Goal: Task Accomplishment & Management: Use online tool/utility

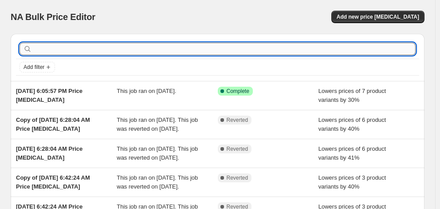
click at [83, 50] on input "text" at bounding box center [225, 49] width 382 height 12
type input "samsonite"
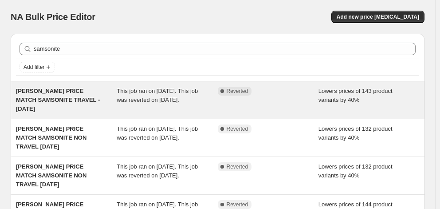
click at [54, 98] on span "[PERSON_NAME] PRICE MATCH SAMSONITE TRAVEL - [DATE]" at bounding box center [58, 99] width 84 height 24
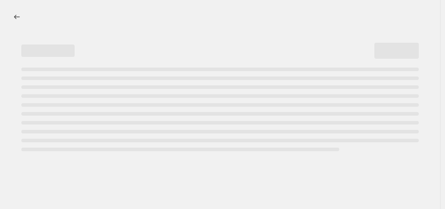
select select "percentage"
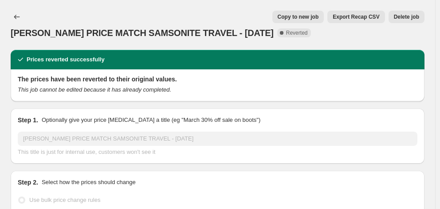
click at [316, 14] on span "Copy to new job" at bounding box center [298, 16] width 41 height 7
select select "percentage"
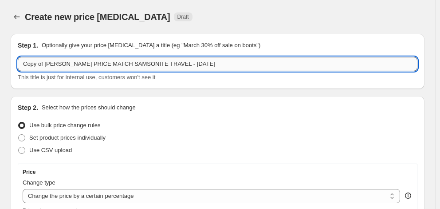
drag, startPoint x: 95, startPoint y: 64, endPoint x: 22, endPoint y: 63, distance: 73.2
click at [22, 63] on input "Copy of [PERSON_NAME] PRICE MATCH SAMSONITE TRAVEL - [DATE]" at bounding box center [218, 64] width 400 height 14
click at [122, 65] on input "FATHERS DAY SAMSONITE TRAVEL - [DATE]" at bounding box center [218, 64] width 400 height 14
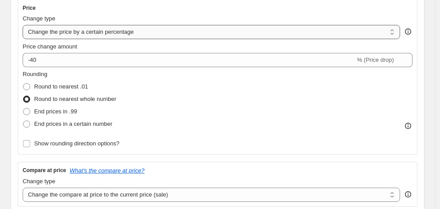
scroll to position [178, 0]
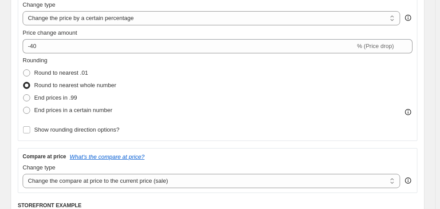
type input "FATHERS DAY SAMSONITE TRAVEL - [DATE]"
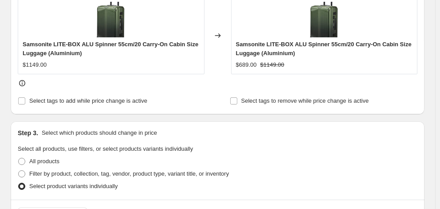
scroll to position [399, 0]
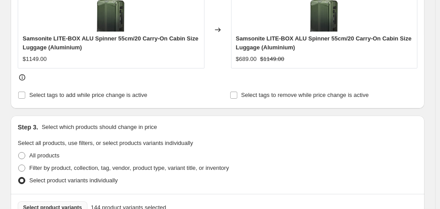
click at [57, 204] on span "Select product variants" at bounding box center [52, 207] width 59 height 7
click at [67, 201] on button "Select product variants" at bounding box center [53, 207] width 70 height 12
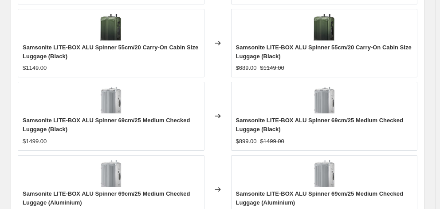
scroll to position [717, 0]
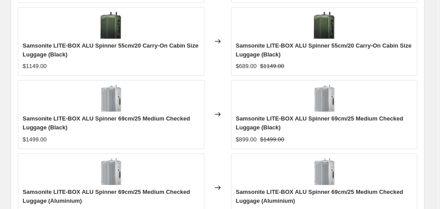
checkbox input "true"
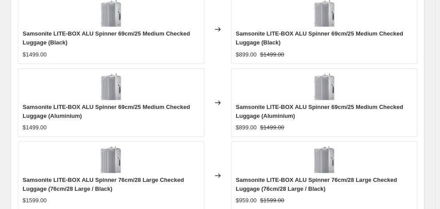
scroll to position [850, 0]
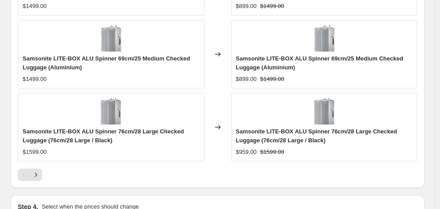
type input "[DATE]"
type input "06:00"
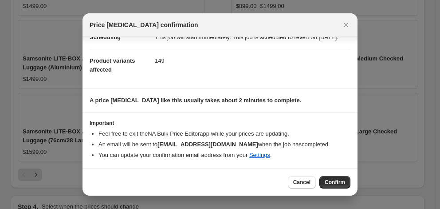
scroll to position [90, 0]
click at [337, 181] on span "Confirm" at bounding box center [335, 181] width 20 height 7
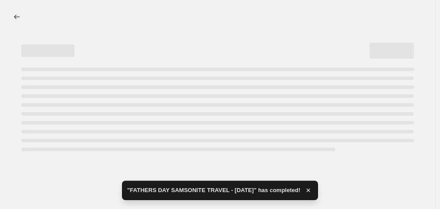
select select "percentage"
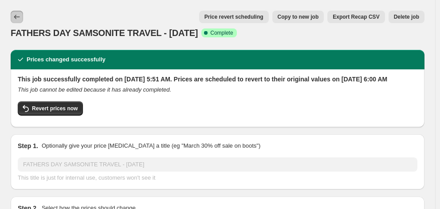
click at [14, 16] on icon "Price change jobs" at bounding box center [16, 16] width 9 height 9
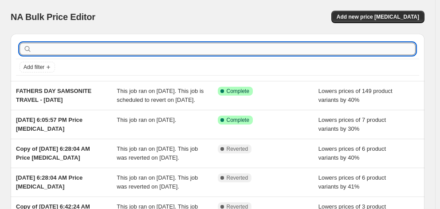
click at [126, 49] on input "text" at bounding box center [225, 49] width 382 height 12
type input "SAMSONITE"
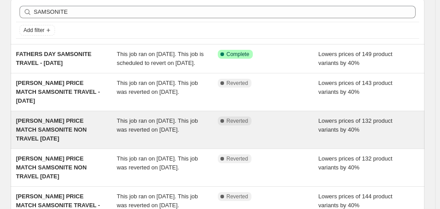
scroll to position [44, 0]
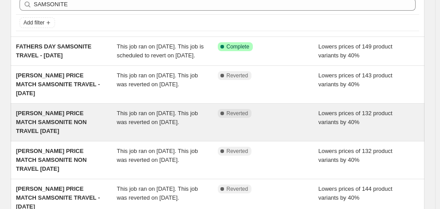
click at [50, 132] on span "[PERSON_NAME] PRICE MATCH SAMSONITE NON TRAVEL [DATE]" at bounding box center [51, 122] width 71 height 24
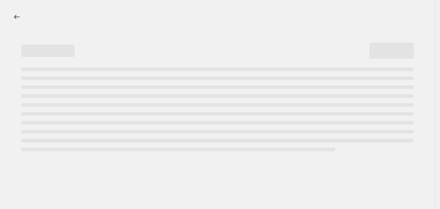
select select "percentage"
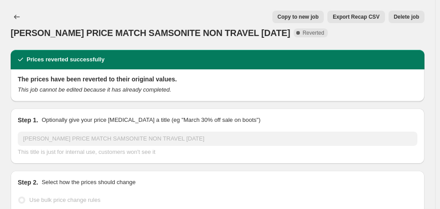
click at [309, 15] on span "Copy to new job" at bounding box center [298, 16] width 41 height 7
select select "percentage"
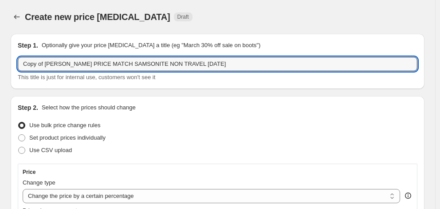
drag, startPoint x: 95, startPoint y: 64, endPoint x: 6, endPoint y: 63, distance: 89.2
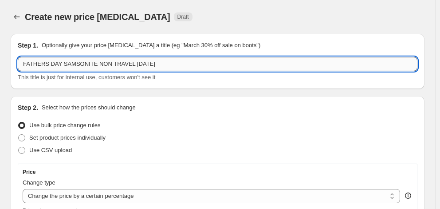
click at [131, 66] on input "FATHERS DAY SAMSONITE NON TRAVEL [DATE]" at bounding box center [218, 64] width 400 height 14
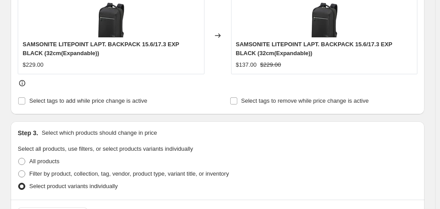
scroll to position [399, 0]
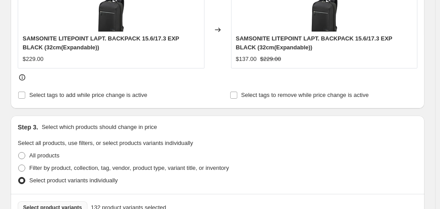
type input "FATHERS DAY SAMSONITE NON TRAVEL [DATE]"
click at [59, 204] on span "Select product variants" at bounding box center [52, 207] width 59 height 7
click at [45, 204] on span "Select product variants" at bounding box center [52, 207] width 59 height 7
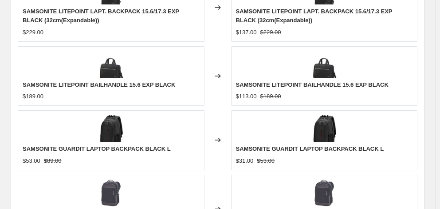
scroll to position [711, 0]
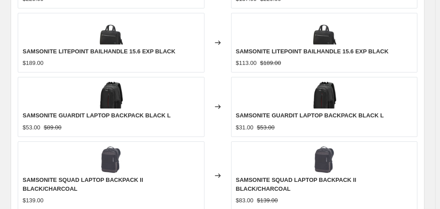
checkbox input "true"
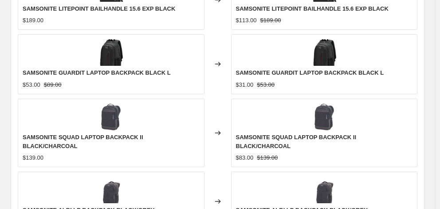
scroll to position [844, 0]
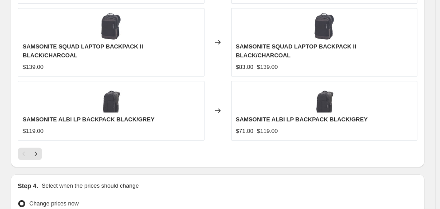
type input "[DATE]"
type input "06:00"
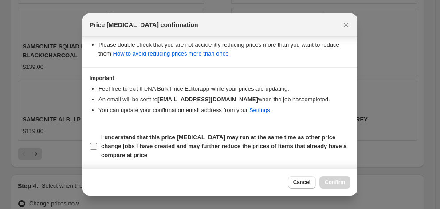
scroll to position [226, 0]
click at [209, 146] on b "I understand that this price [MEDICAL_DATA] may run at the same time as other p…" at bounding box center [223, 146] width 245 height 24
click at [97, 146] on input "I understand that this price [MEDICAL_DATA] may run at the same time as other p…" at bounding box center [93, 145] width 7 height 7
checkbox input "true"
click at [335, 182] on span "Confirm" at bounding box center [335, 181] width 20 height 7
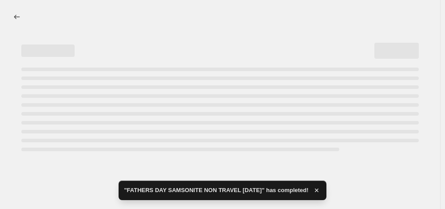
select select "percentage"
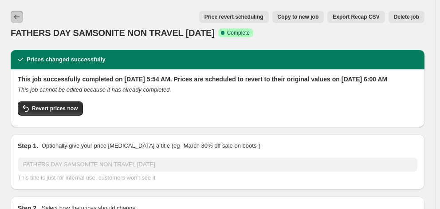
click at [13, 18] on icon "Price change jobs" at bounding box center [16, 16] width 9 height 9
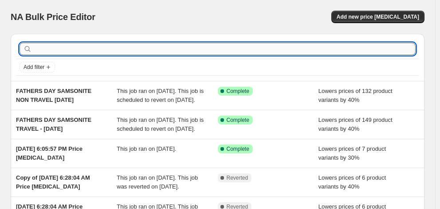
click at [79, 45] on input "text" at bounding box center [225, 49] width 382 height 12
type input "delsey"
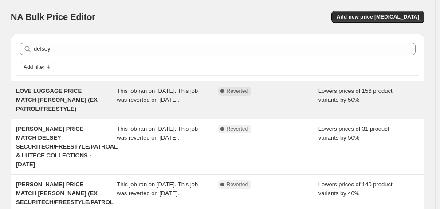
click at [71, 93] on span "LOVE LUGGAGE PRICE MATCH [PERSON_NAME] (EX PATROL/FREESTYLE)" at bounding box center [57, 99] width 82 height 24
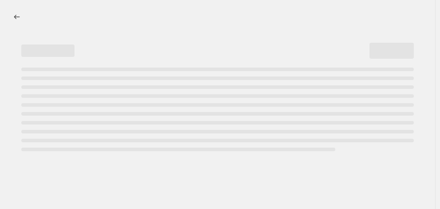
select select "percentage"
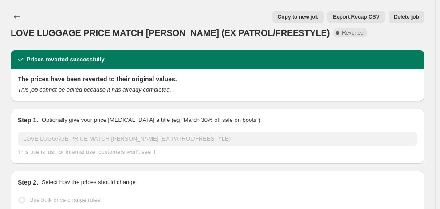
click at [310, 16] on span "Copy to new job" at bounding box center [298, 16] width 41 height 7
select select "percentage"
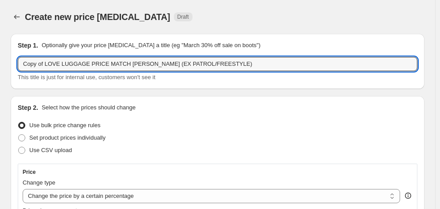
drag, startPoint x: 121, startPoint y: 64, endPoint x: 12, endPoint y: 60, distance: 109.3
click at [12, 60] on div "Step 1. Optionally give your price [MEDICAL_DATA] a title (eg "March 30% off sa…" at bounding box center [218, 61] width 414 height 55
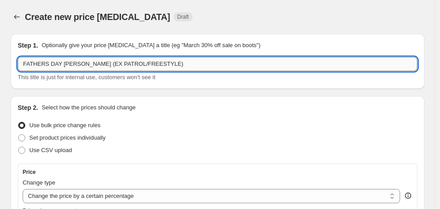
click at [146, 64] on input "FATHERS DAY [PERSON_NAME] (EX PATROL/FREESTYLE)" at bounding box center [218, 64] width 400 height 14
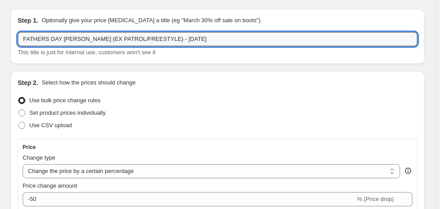
scroll to position [44, 0]
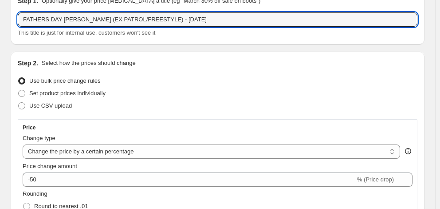
type input "FATHERS DAY [PERSON_NAME] (EX PATROL/FREESTYLE) - [DATE]"
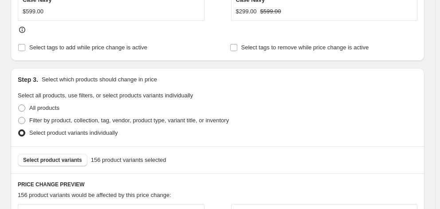
scroll to position [444, 0]
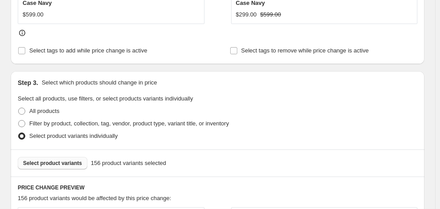
click at [61, 159] on span "Select product variants" at bounding box center [52, 162] width 59 height 7
click at [69, 159] on span "Select product variants" at bounding box center [52, 162] width 59 height 7
click at [31, 157] on button "Select product variants" at bounding box center [53, 163] width 70 height 12
click at [53, 159] on span "Select product variants" at bounding box center [52, 162] width 59 height 7
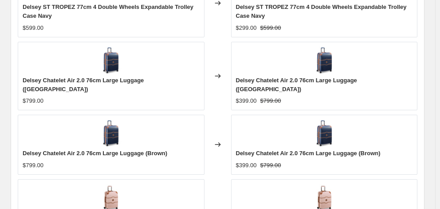
scroll to position [711, 0]
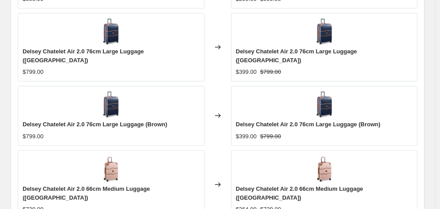
checkbox input "true"
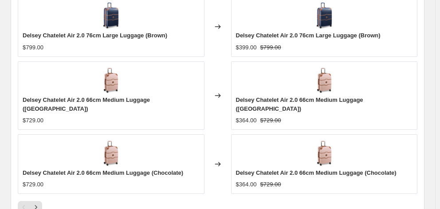
scroll to position [877, 0]
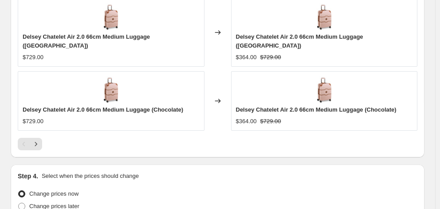
type input "[DATE]"
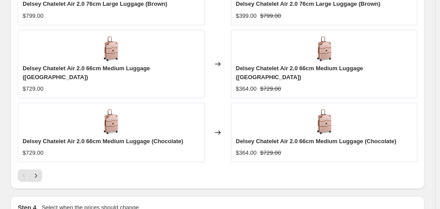
scroll to position [818, 0]
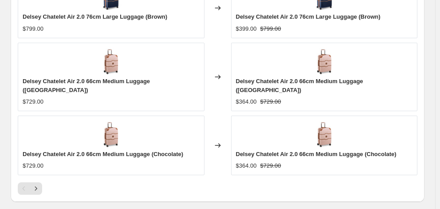
type input "06:00"
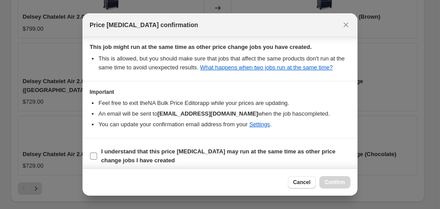
scroll to position [172, 0]
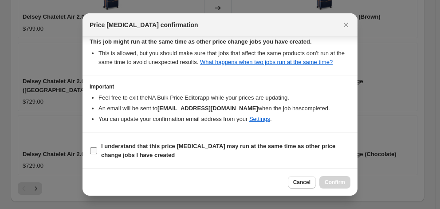
click at [213, 148] on b "I understand that this price [MEDICAL_DATA] may run at the same time as other p…" at bounding box center [218, 150] width 234 height 16
click at [97, 148] on input "I understand that this price [MEDICAL_DATA] may run at the same time as other p…" at bounding box center [93, 150] width 7 height 7
checkbox input "true"
click at [334, 182] on span "Confirm" at bounding box center [335, 181] width 20 height 7
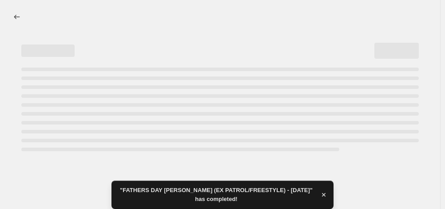
select select "percentage"
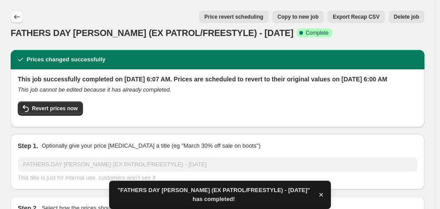
click at [19, 17] on icon "Price change jobs" at bounding box center [16, 16] width 9 height 9
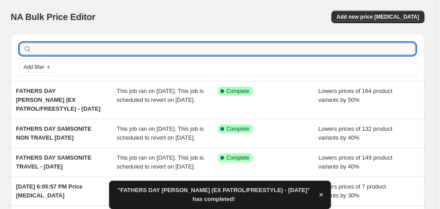
click at [81, 51] on input "text" at bounding box center [225, 49] width 382 height 12
type input "delsey"
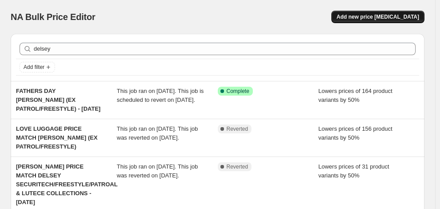
click at [362, 16] on span "Add new price [MEDICAL_DATA]" at bounding box center [378, 16] width 83 height 7
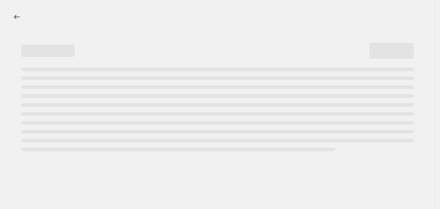
select select "percentage"
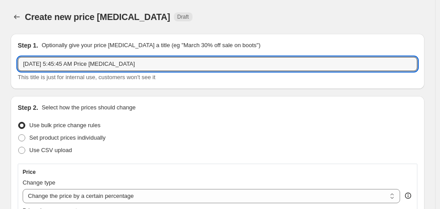
drag, startPoint x: 154, startPoint y: 60, endPoint x: 8, endPoint y: 61, distance: 146.0
type input "f"
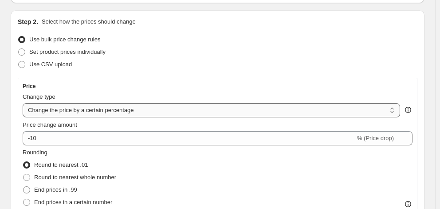
scroll to position [89, 0]
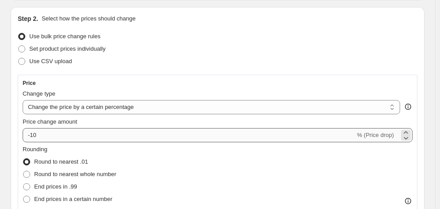
type input "FATHERS DAY [PERSON_NAME] PATROL/FREESTYLE - [DATE]"
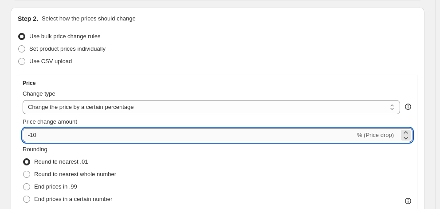
click at [58, 139] on input "-10" at bounding box center [189, 135] width 333 height 14
type input "-1"
type input "-60"
click at [99, 175] on span "Round to nearest whole number" at bounding box center [75, 173] width 82 height 7
click at [24, 171] on input "Round to nearest whole number" at bounding box center [23, 170] width 0 height 0
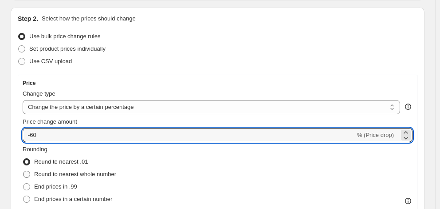
radio input "true"
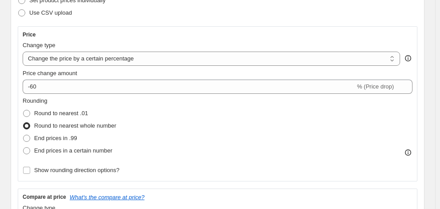
scroll to position [178, 0]
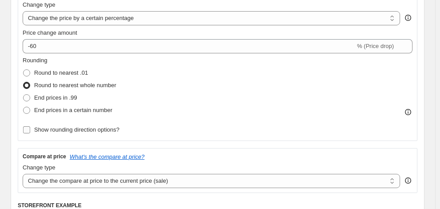
click at [93, 132] on span "Show rounding direction options?" at bounding box center [76, 129] width 85 height 7
click at [30, 132] on input "Show rounding direction options?" at bounding box center [26, 129] width 7 height 7
checkbox input "true"
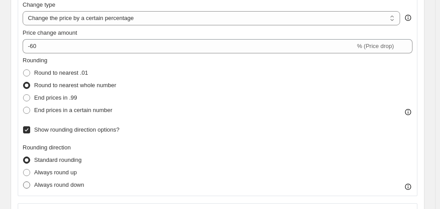
click at [78, 187] on span "Always round down" at bounding box center [59, 184] width 50 height 7
click at [24, 182] on input "Always round down" at bounding box center [23, 181] width 0 height 0
radio input "true"
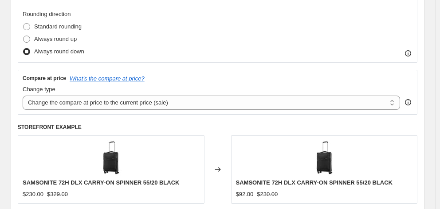
scroll to position [355, 0]
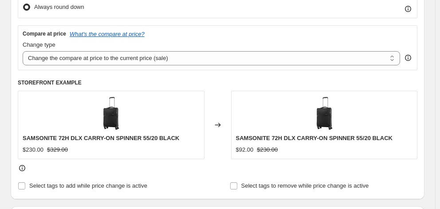
radio input "true"
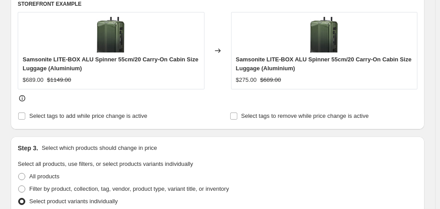
scroll to position [444, 0]
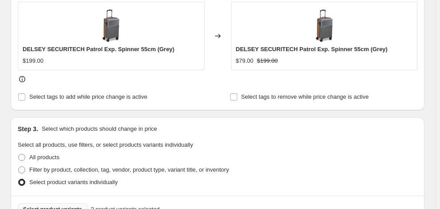
click at [60, 205] on span "Select product variants" at bounding box center [52, 208] width 59 height 7
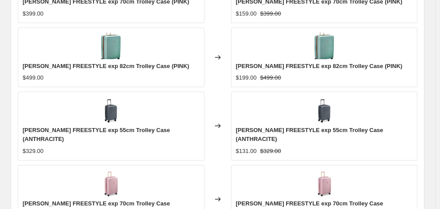
scroll to position [766, 0]
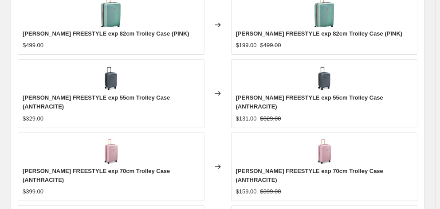
checkbox input "true"
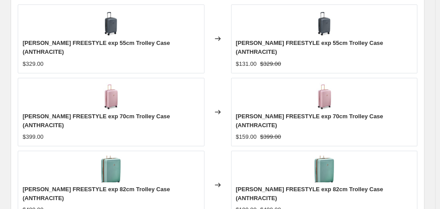
scroll to position [899, 0]
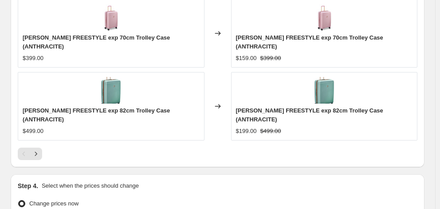
type input "[DATE]"
type input "06:00"
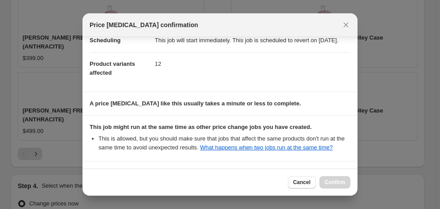
scroll to position [172, 0]
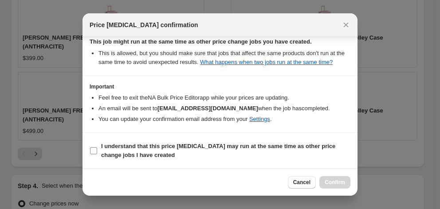
click at [199, 142] on label "I understand that this price [MEDICAL_DATA] may run at the same time as other p…" at bounding box center [220, 150] width 261 height 21
click at [97, 147] on input "I understand that this price [MEDICAL_DATA] may run at the same time as other p…" at bounding box center [93, 150] width 7 height 7
checkbox input "true"
click at [331, 181] on span "Confirm" at bounding box center [335, 181] width 20 height 7
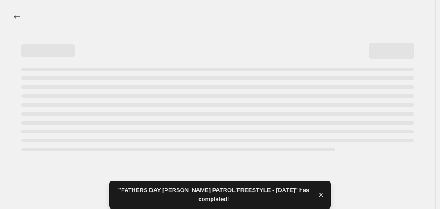
select select "percentage"
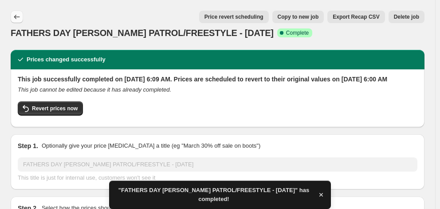
click at [21, 15] on icon "Price change jobs" at bounding box center [16, 16] width 9 height 9
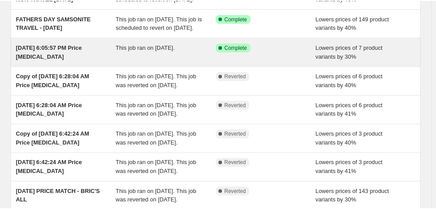
scroll to position [178, 0]
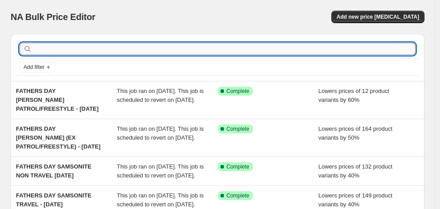
click at [66, 45] on input "text" at bounding box center [225, 49] width 382 height 12
type input "[DEMOGRAPHIC_DATA] tourister"
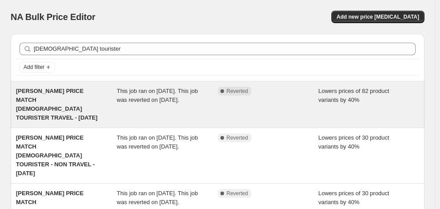
click at [65, 99] on span "MYER PRICE MATCH AMERICAN TOURISTER TRAVEL - 14/8/25" at bounding box center [57, 103] width 82 height 33
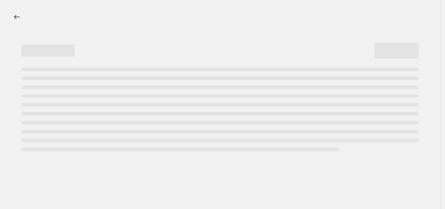
select select "percentage"
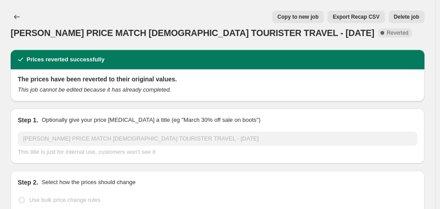
click at [310, 20] on span "Copy to new job" at bounding box center [298, 16] width 41 height 7
select select "percentage"
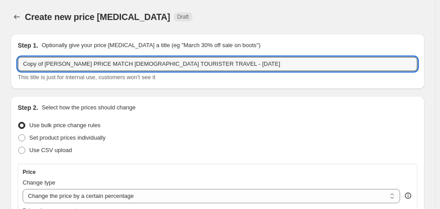
drag, startPoint x: 97, startPoint y: 64, endPoint x: -6, endPoint y: 59, distance: 103.1
click at [0, 59] on html "Home Settings Plans Skip to content Create new price change job. This page is r…" at bounding box center [220, 104] width 440 height 209
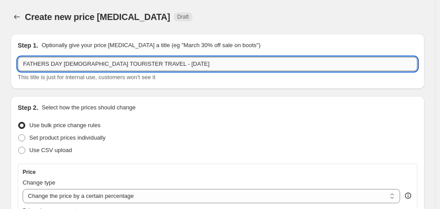
click at [151, 64] on input "FATHERS DAY AMERICAN TOURISTER TRAVEL - 14/8/25" at bounding box center [218, 64] width 400 height 14
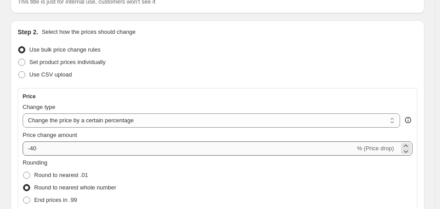
scroll to position [89, 0]
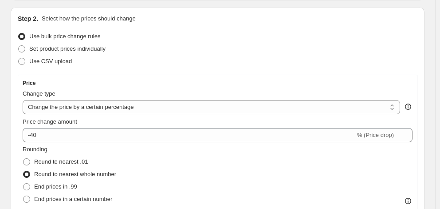
type input "FATHERS DAY [DEMOGRAPHIC_DATA] TOURISTER TRAVEL - [DATE]"
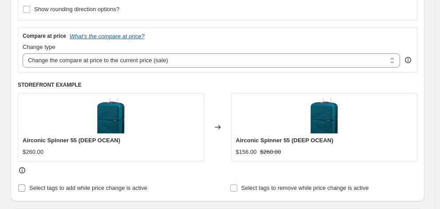
scroll to position [311, 0]
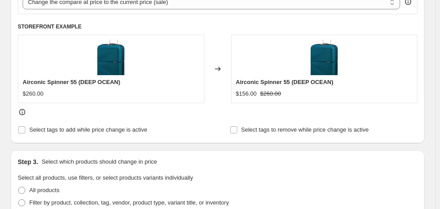
scroll to position [399, 0]
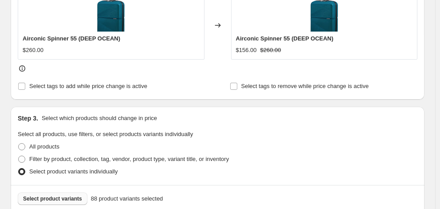
click at [56, 195] on span "Select product variants" at bounding box center [52, 198] width 59 height 7
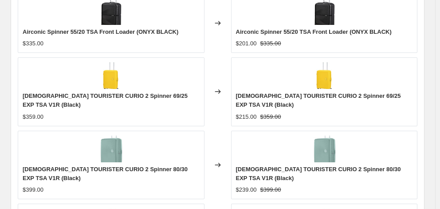
scroll to position [714, 0]
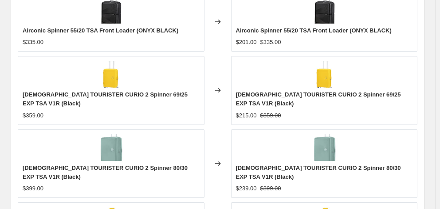
checkbox input "true"
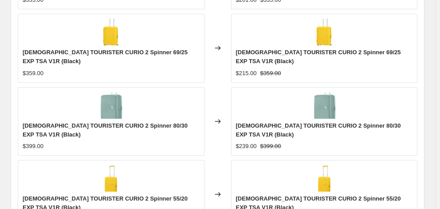
scroll to position [803, 0]
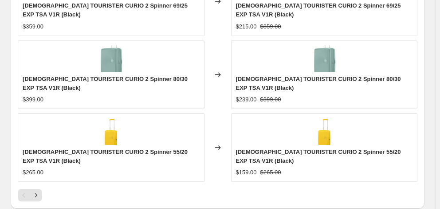
type input "[DATE]"
type input "06:00"
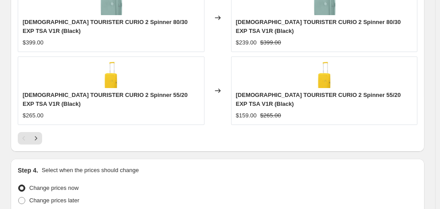
scroll to position [865, 0]
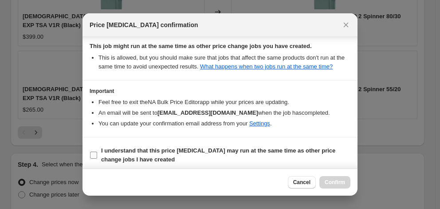
scroll to position [172, 0]
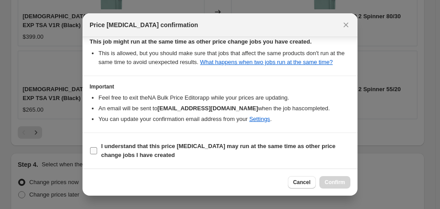
click at [186, 150] on span "I understand that this price [MEDICAL_DATA] may run at the same time as other p…" at bounding box center [225, 151] width 249 height 18
click at [97, 150] on input "I understand that this price [MEDICAL_DATA] may run at the same time as other p…" at bounding box center [93, 150] width 7 height 7
checkbox input "true"
click at [334, 181] on span "Confirm" at bounding box center [335, 181] width 20 height 7
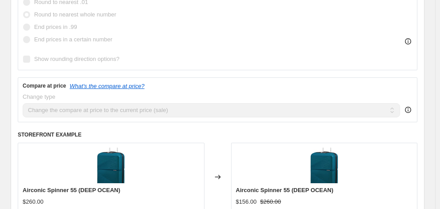
scroll to position [244, 0]
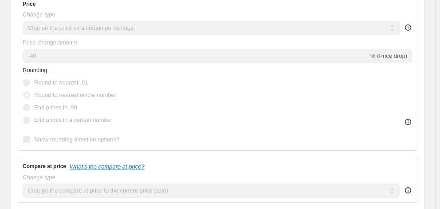
select select "percentage"
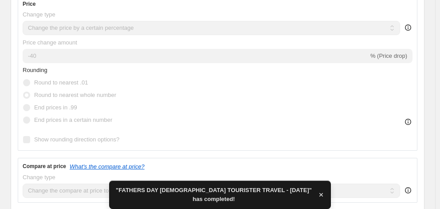
scroll to position [0, 0]
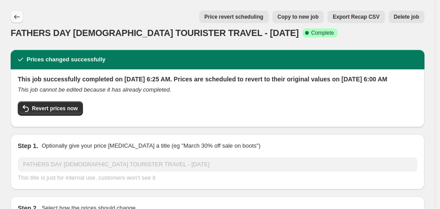
click at [16, 13] on icon "Price change jobs" at bounding box center [16, 16] width 9 height 9
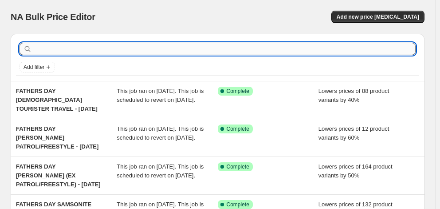
click at [109, 47] on input "text" at bounding box center [225, 49] width 382 height 12
type input "AMERICAN TOURISTER"
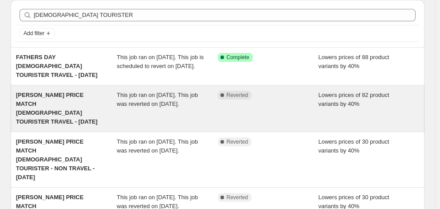
scroll to position [44, 0]
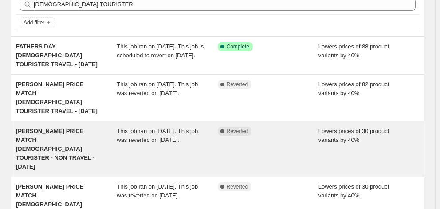
click at [55, 130] on span "MYER PRICE MATCH AMERICAN TOURISTER - NON TRAVEL - 14/8/25" at bounding box center [55, 148] width 79 height 42
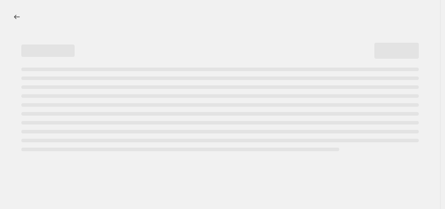
select select "percentage"
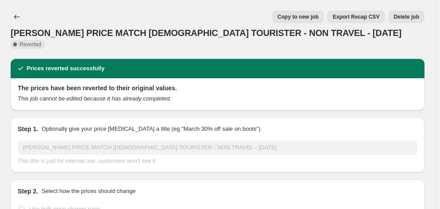
click at [316, 15] on span "Copy to new job" at bounding box center [298, 16] width 41 height 7
select select "percentage"
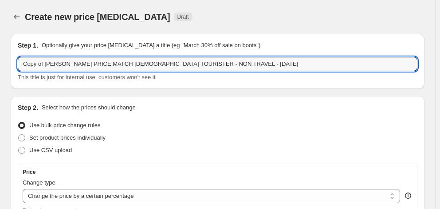
drag, startPoint x: 95, startPoint y: 63, endPoint x: -12, endPoint y: 60, distance: 107.5
click at [0, 60] on html "Home Settings Plans Skip to content Create new price change job. This page is r…" at bounding box center [220, 104] width 440 height 209
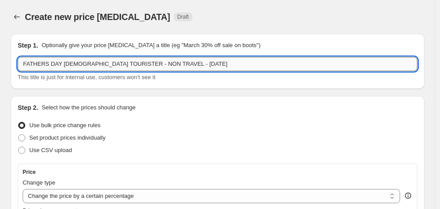
click at [169, 63] on input "FATHERS DAY AMERICAN TOURISTER - NON TRAVEL - 14/8/25" at bounding box center [218, 64] width 400 height 14
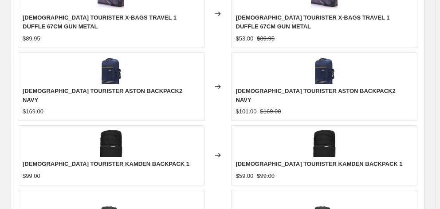
scroll to position [705, 0]
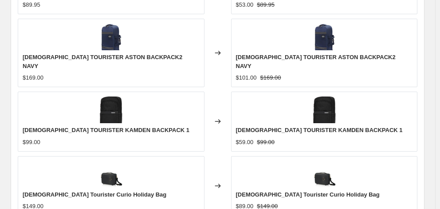
type input "FATHERS DAY AMERICAN TOURISTER - NON TRAVEL - 19/8/25"
checkbox input "true"
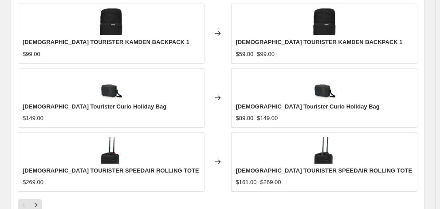
scroll to position [794, 0]
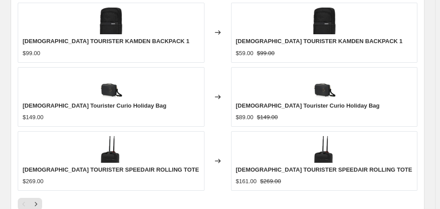
type input "[DATE]"
type input "06:00"
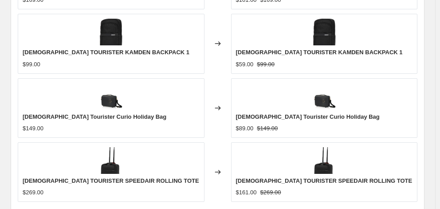
scroll to position [857, 0]
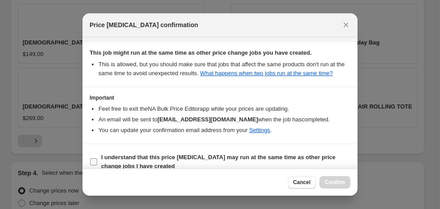
scroll to position [172, 0]
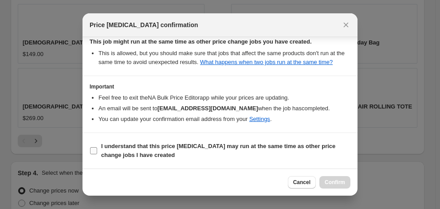
click at [211, 153] on span "I understand that this price [MEDICAL_DATA] may run at the same time as other p…" at bounding box center [225, 151] width 249 height 18
click at [97, 153] on input "I understand that this price [MEDICAL_DATA] may run at the same time as other p…" at bounding box center [93, 150] width 7 height 7
checkbox input "true"
click at [337, 179] on span "Confirm" at bounding box center [335, 181] width 20 height 7
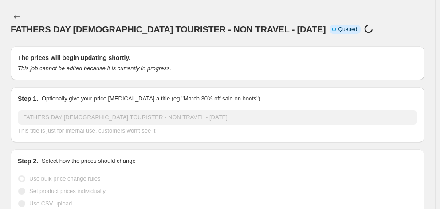
scroll to position [857, 0]
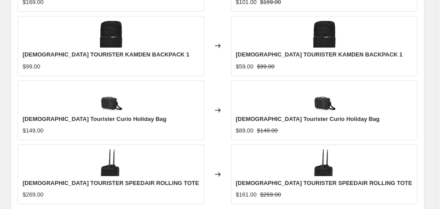
select select "percentage"
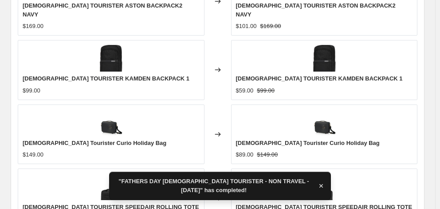
scroll to position [0, 0]
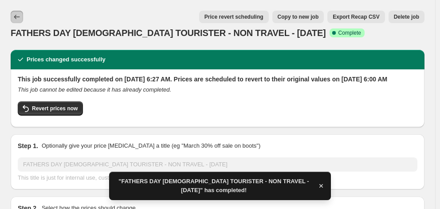
click at [18, 16] on icon "Price change jobs" at bounding box center [16, 16] width 9 height 9
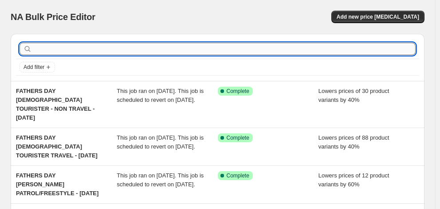
click at [99, 51] on input "text" at bounding box center [225, 49] width 382 height 12
type input "high sierra"
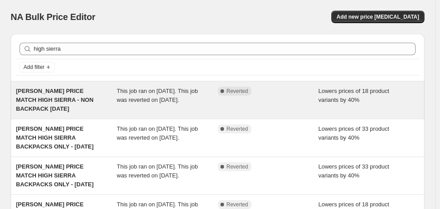
click at [77, 99] on span "[PERSON_NAME] PRICE MATCH HIGH SIERRA - NON BACKPACK [DATE]" at bounding box center [55, 99] width 78 height 24
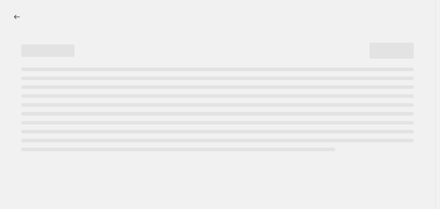
select select "percentage"
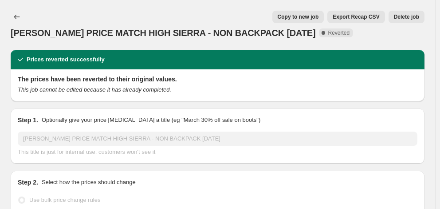
click at [304, 20] on span "Copy to new job" at bounding box center [298, 16] width 41 height 7
select select "percentage"
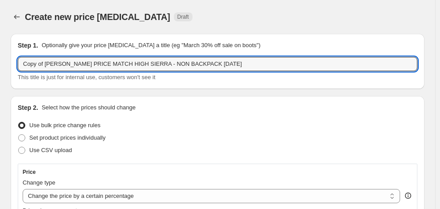
drag, startPoint x: 90, startPoint y: 65, endPoint x: 0, endPoint y: 68, distance: 89.7
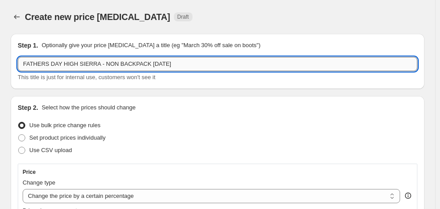
click at [148, 64] on input "FATHERS DAY HIGH SIERRA - NON BACKPACK 14/8/25" at bounding box center [218, 64] width 400 height 14
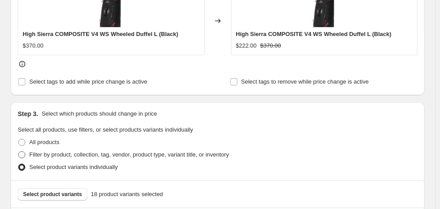
scroll to position [399, 0]
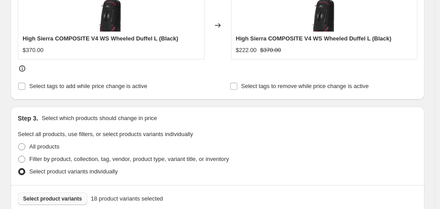
type input "FATHERS DAY HIGH SIERRA - NON BACKPACK 19/8/25"
click at [63, 195] on span "Select product variants" at bounding box center [52, 198] width 59 height 7
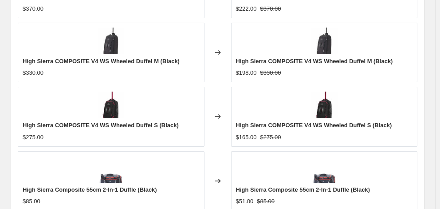
scroll to position [714, 0]
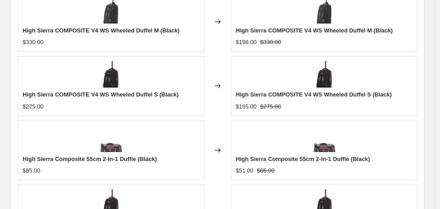
checkbox input "true"
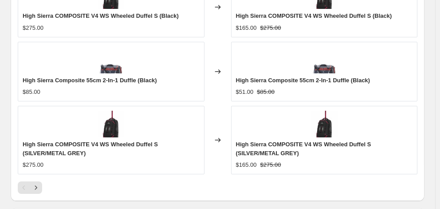
scroll to position [880, 0]
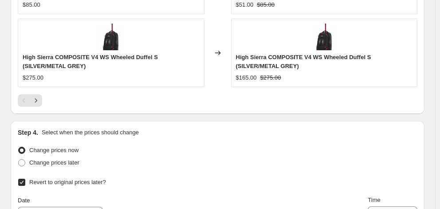
drag, startPoint x: 419, startPoint y: 6, endPoint x: 401, endPoint y: 13, distance: 19.5
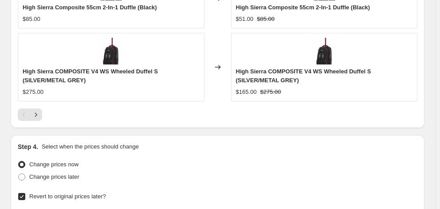
type input "[DATE]"
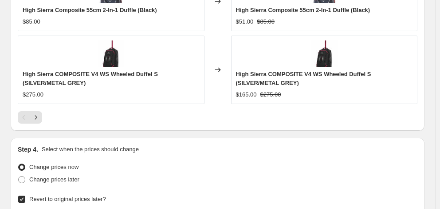
type input "06:00"
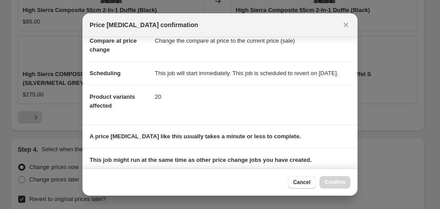
scroll to position [172, 0]
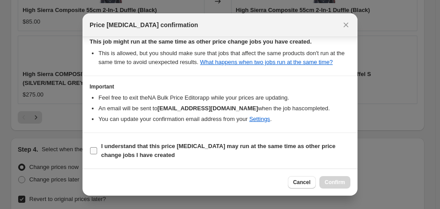
click at [217, 152] on span "I understand that this price [MEDICAL_DATA] may run at the same time as other p…" at bounding box center [225, 151] width 249 height 18
click at [97, 152] on input "I understand that this price [MEDICAL_DATA] may run at the same time as other p…" at bounding box center [93, 150] width 7 height 7
checkbox input "true"
click at [338, 182] on span "Confirm" at bounding box center [335, 181] width 20 height 7
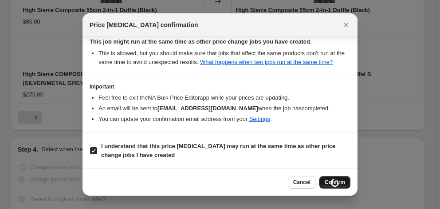
scroll to position [863, 0]
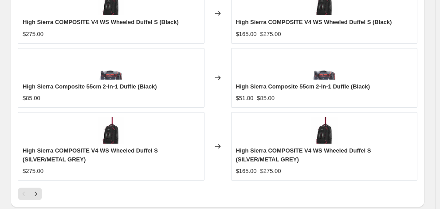
select select "percentage"
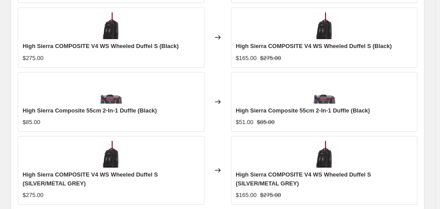
scroll to position [0, 0]
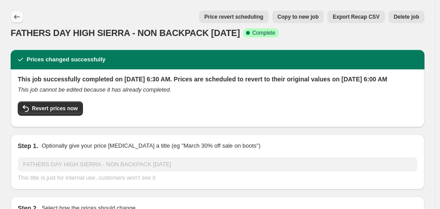
click at [15, 16] on icon "Price change jobs" at bounding box center [17, 17] width 6 height 4
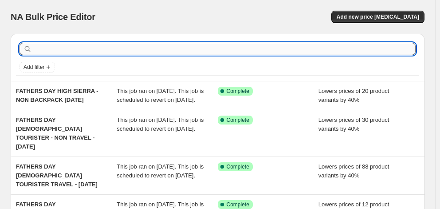
click at [71, 50] on input "text" at bounding box center [225, 49] width 382 height 12
type input "HIGH SIERRA"
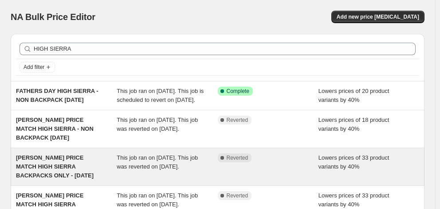
click at [58, 174] on span "[PERSON_NAME] PRICE MATCH HIGH SIERRA BACKPACKS ONLY - [DATE]" at bounding box center [55, 166] width 78 height 24
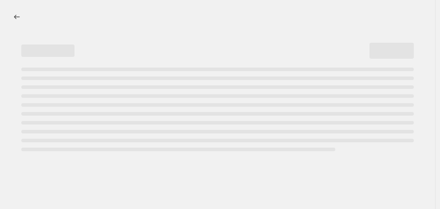
select select "percentage"
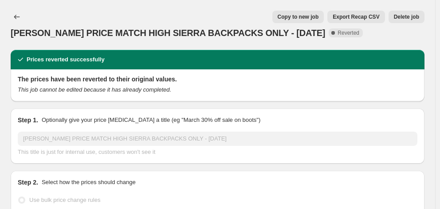
click at [319, 15] on span "Copy to new job" at bounding box center [298, 16] width 41 height 7
select select "percentage"
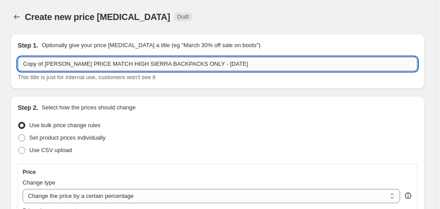
drag, startPoint x: 95, startPoint y: 66, endPoint x: 18, endPoint y: 68, distance: 76.4
click at [18, 68] on input "Copy of MYER PRICE MATCH HIGH SIERRA BACKPACKS ONLY - 14/8/25" at bounding box center [218, 64] width 400 height 14
click at [151, 67] on input "FATHERS DAY HIGH SIERRA BACKPACKS ONLY - 14/8/25" at bounding box center [218, 64] width 400 height 14
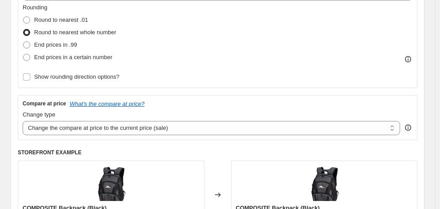
scroll to position [311, 0]
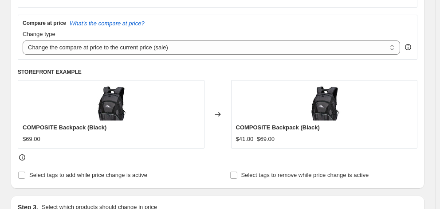
type input "FATHERS DAY HIGH SIERRA BACKPACKS ONLY - 19/8/25"
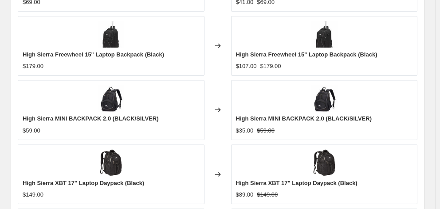
scroll to position [703, 0]
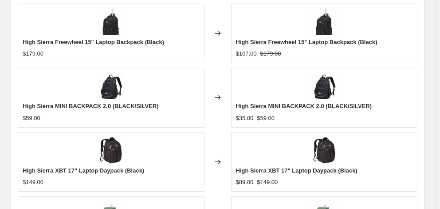
checkbox input "true"
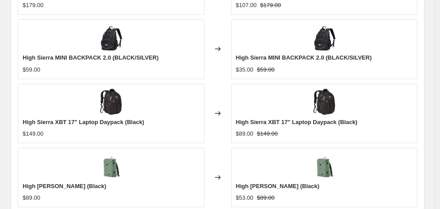
scroll to position [791, 0]
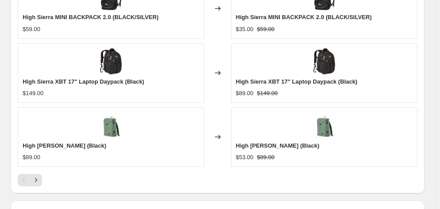
type input "[DATE]"
type input "06:00"
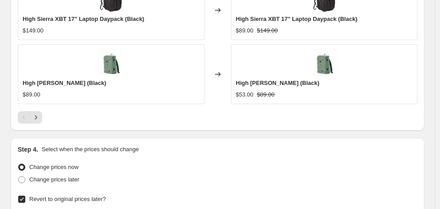
scroll to position [854, 0]
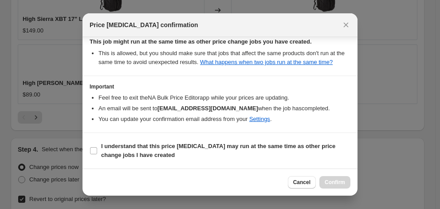
scroll to position [172, 0]
click at [209, 149] on b "I understand that this price [MEDICAL_DATA] may run at the same time as other p…" at bounding box center [218, 150] width 234 height 16
click at [97, 149] on input "I understand that this price [MEDICAL_DATA] may run at the same time as other p…" at bounding box center [93, 150] width 7 height 7
checkbox input "true"
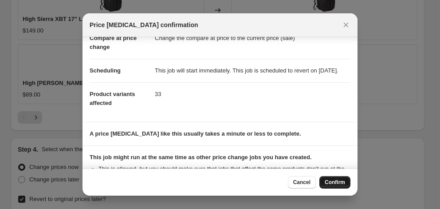
scroll to position [89, 0]
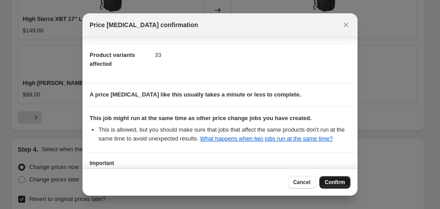
click at [336, 185] on span "Confirm" at bounding box center [335, 181] width 20 height 7
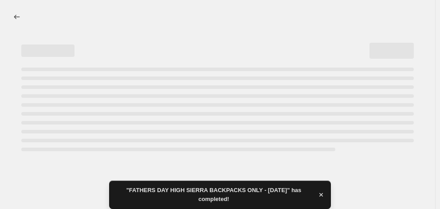
select select "percentage"
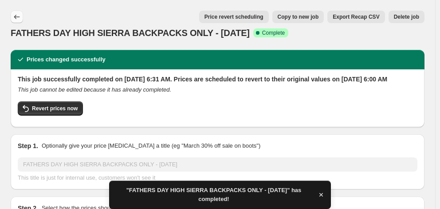
click at [20, 15] on icon "Price change jobs" at bounding box center [16, 16] width 9 height 9
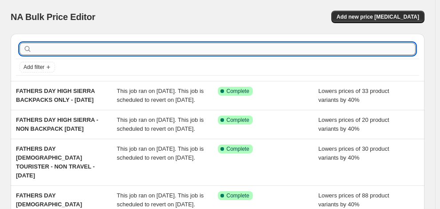
click at [152, 47] on input "text" at bounding box center [225, 49] width 382 height 12
type input "BRIC'S"
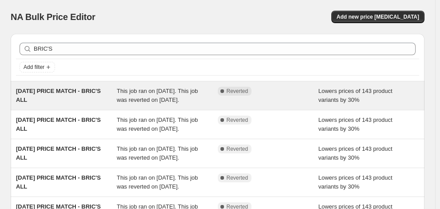
click at [75, 92] on span "[DATE] PRICE MATCH - BRIC'S ALL" at bounding box center [58, 95] width 85 height 16
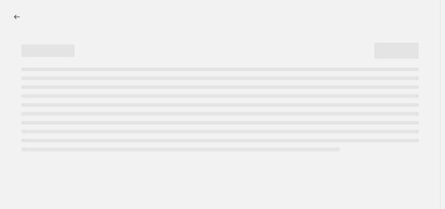
select select "percentage"
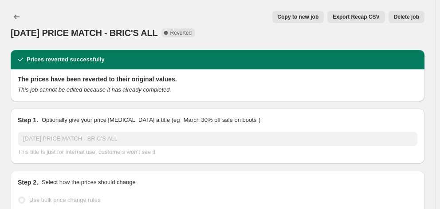
click at [311, 20] on span "Copy to new job" at bounding box center [298, 16] width 41 height 7
select select "percentage"
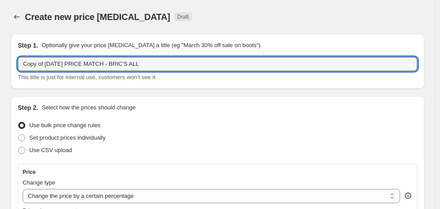
drag, startPoint x: 67, startPoint y: 63, endPoint x: 7, endPoint y: 62, distance: 59.5
click at [147, 64] on input "FATHERS DAY 2025 PRICE MATCH - BRIC'S ALL" at bounding box center [218, 64] width 400 height 14
click at [108, 65] on input "FATHERS DAY 2025 PRICE MATCH - BRIC'S ALL - 19/8/25" at bounding box center [218, 64] width 400 height 14
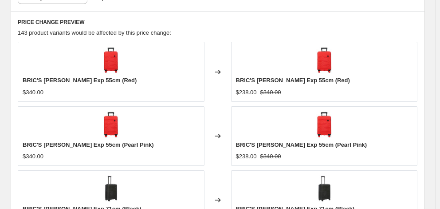
scroll to position [666, 0]
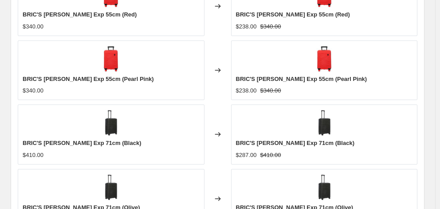
type input "FATHERS DAY 2025 - BRIC'S ALL - 19/8/25"
checkbox input "true"
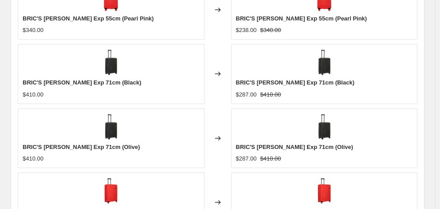
scroll to position [799, 0]
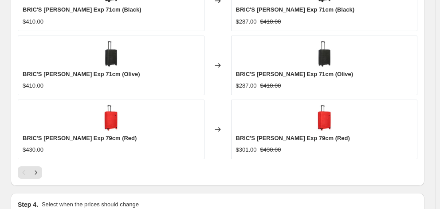
type input "[DATE]"
type input "06:00"
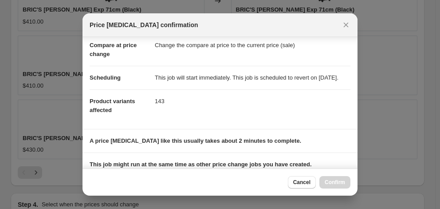
scroll to position [172, 0]
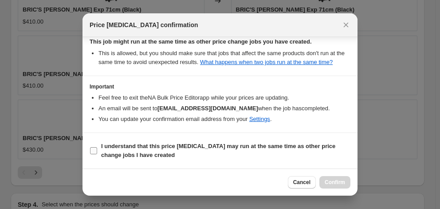
click at [219, 150] on b "I understand that this price [MEDICAL_DATA] may run at the same time as other p…" at bounding box center [218, 150] width 234 height 16
click at [97, 150] on input "I understand that this price [MEDICAL_DATA] may run at the same time as other p…" at bounding box center [93, 150] width 7 height 7
checkbox input "true"
click at [336, 179] on span "Confirm" at bounding box center [335, 181] width 20 height 7
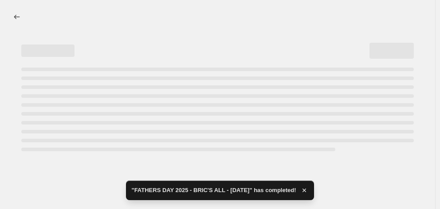
select select "percentage"
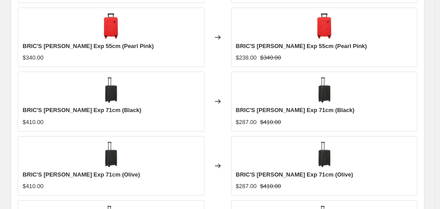
scroll to position [0, 0]
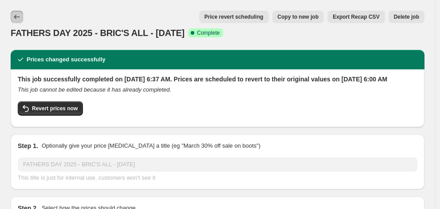
click at [22, 17] on button "Price change jobs" at bounding box center [17, 17] width 12 height 12
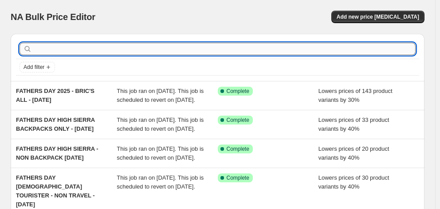
click at [79, 53] on input "text" at bounding box center [225, 49] width 382 height 12
type input "ACE"
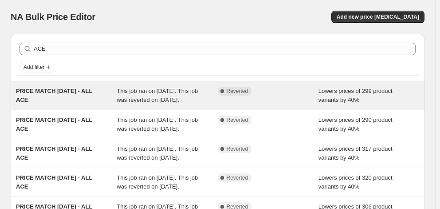
click at [56, 101] on div "PRICE MATCH [DATE] - ALL ACE" at bounding box center [66, 96] width 101 height 18
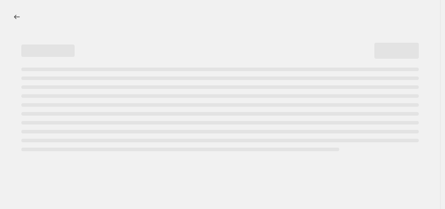
select select "percentage"
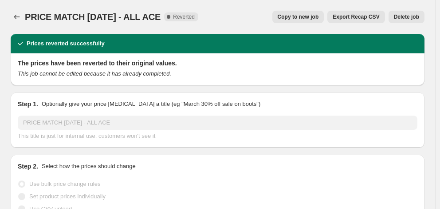
click at [318, 16] on span "Copy to new job" at bounding box center [298, 16] width 41 height 7
select select "percentage"
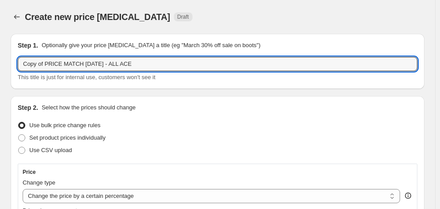
drag, startPoint x: 102, startPoint y: 64, endPoint x: 11, endPoint y: 63, distance: 91.0
click at [11, 63] on div "Step 1. Optionally give your price change job a title (eg "March 30% off sale o…" at bounding box center [218, 61] width 414 height 55
click at [115, 63] on input "FATHERS DAY 2025 - ALL ACE" at bounding box center [218, 64] width 400 height 14
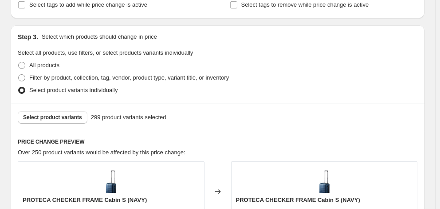
scroll to position [347, 0]
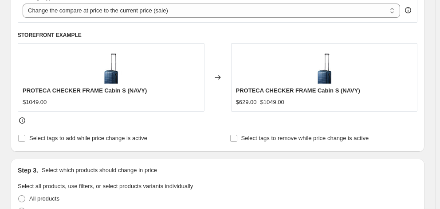
type input "FATHERS DAY 2025 - ALL ACE - 19/8/25"
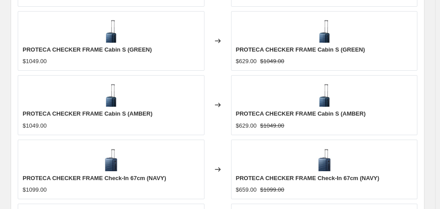
scroll to position [703, 0]
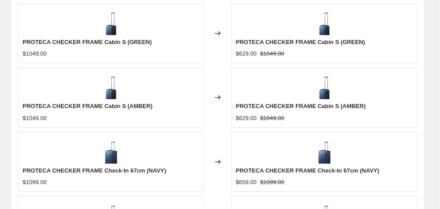
checkbox input "true"
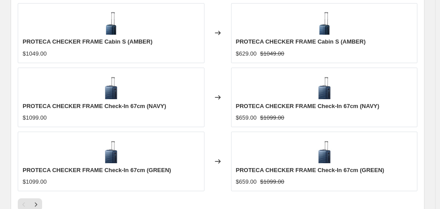
scroll to position [836, 0]
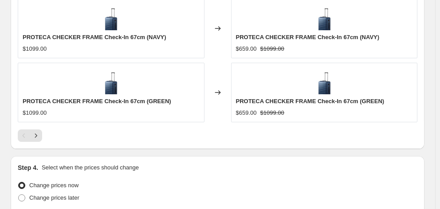
type input "[DATE]"
type input "06:00"
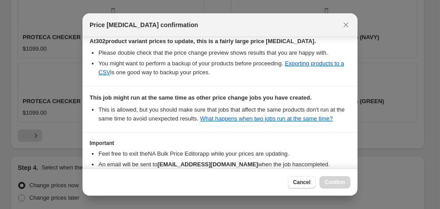
scroll to position [221, 0]
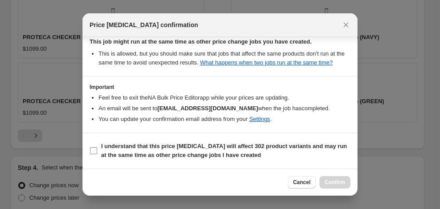
click at [229, 146] on b "I understand that this price change job will affect 302 product variants and ma…" at bounding box center [224, 150] width 246 height 16
click at [97, 147] on input "I understand that this price change job will affect 302 product variants and ma…" at bounding box center [93, 150] width 7 height 7
checkbox input "true"
click at [331, 181] on span "Confirm" at bounding box center [335, 181] width 20 height 7
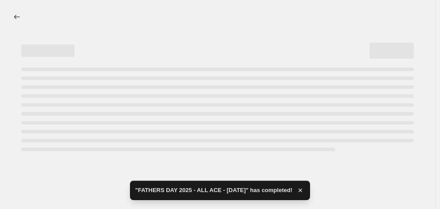
select select "percentage"
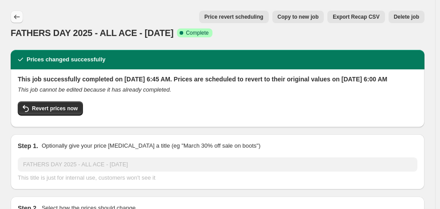
click at [20, 14] on icon "Price change jobs" at bounding box center [16, 16] width 9 height 9
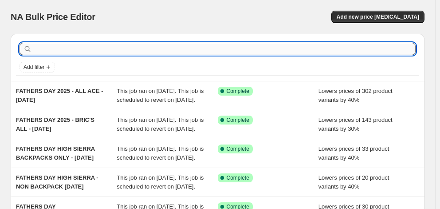
click at [84, 50] on input "text" at bounding box center [225, 49] width 382 height 12
type input "ECHOLAC"
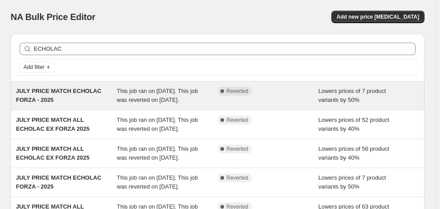
click at [73, 104] on div "JULY PRICE MATCH ECHOLAC FORZA - 2025" at bounding box center [66, 96] width 101 height 18
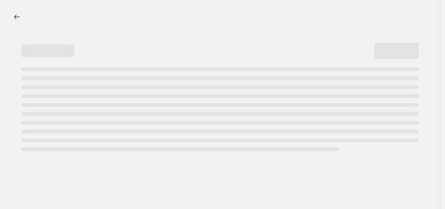
select select "percentage"
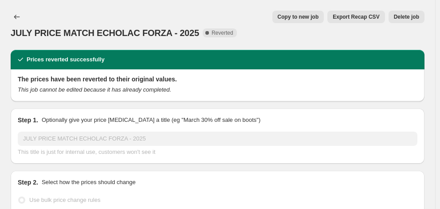
click at [297, 19] on span "Copy to new job" at bounding box center [298, 16] width 41 height 7
select select "percentage"
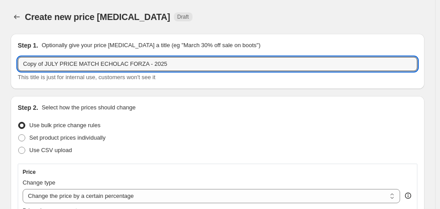
drag, startPoint x: 93, startPoint y: 64, endPoint x: -2, endPoint y: 62, distance: 95.0
click at [0, 62] on html "Home Settings Plans Skip to content Create new price change job. This page is r…" at bounding box center [220, 104] width 440 height 209
click at [142, 70] on input "FATHERS DAY ECHOLAC FORZA - 2025" at bounding box center [218, 64] width 400 height 14
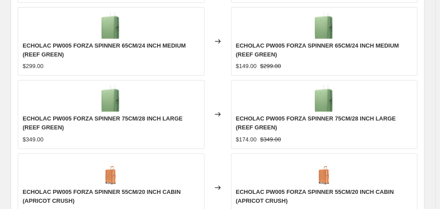
type input "FATHERS DAY ECHOLAC FORZA - 19/8/25"
checkbox input "true"
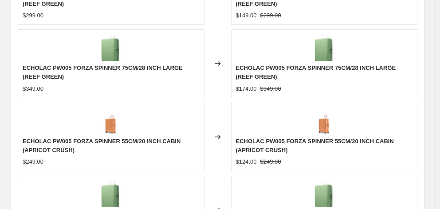
scroll to position [806, 0]
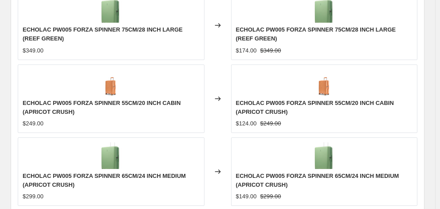
type input "[DATE]"
type input "06:00"
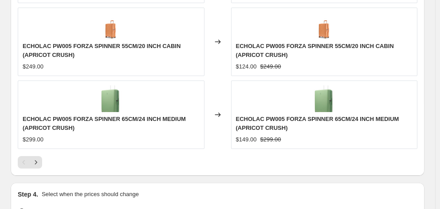
scroll to position [868, 0]
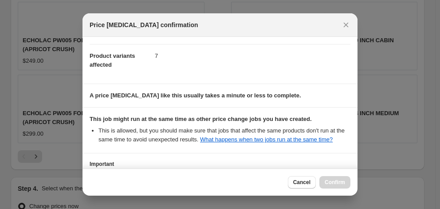
scroll to position [172, 0]
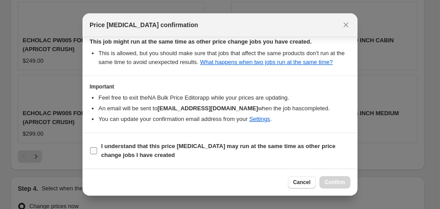
click at [224, 144] on b "I understand that this price [MEDICAL_DATA] may run at the same time as other p…" at bounding box center [218, 150] width 234 height 16
click at [97, 147] on input "I understand that this price [MEDICAL_DATA] may run at the same time as other p…" at bounding box center [93, 150] width 7 height 7
checkbox input "true"
click at [332, 179] on span "Confirm" at bounding box center [335, 181] width 20 height 7
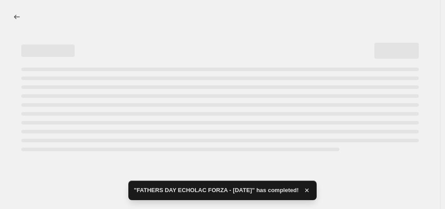
select select "percentage"
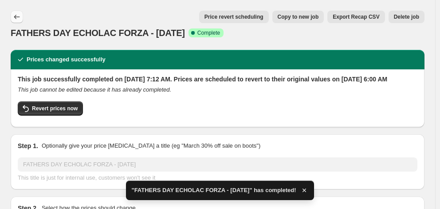
click at [16, 18] on icon "Price change jobs" at bounding box center [16, 16] width 9 height 9
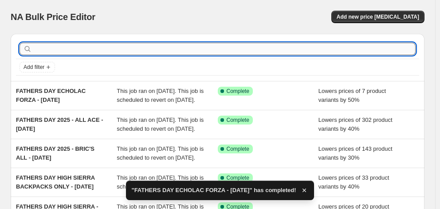
click at [110, 53] on input "text" at bounding box center [225, 49] width 382 height 12
type input "ECHOLAC"
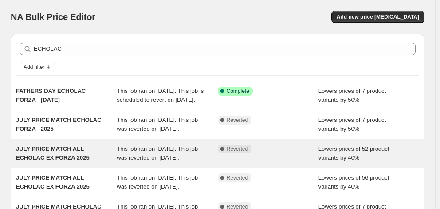
click at [74, 161] on span "JULY PRICE MATCH ALL ECHOLAC EX FORZA 2025" at bounding box center [53, 153] width 74 height 16
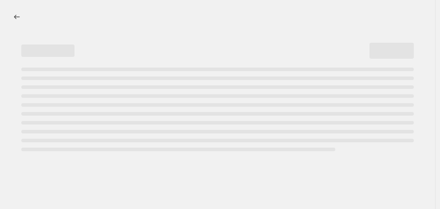
select select "percentage"
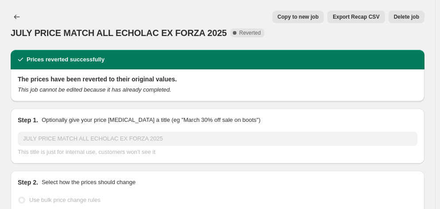
click at [304, 17] on span "Copy to new job" at bounding box center [298, 16] width 41 height 7
select select "percentage"
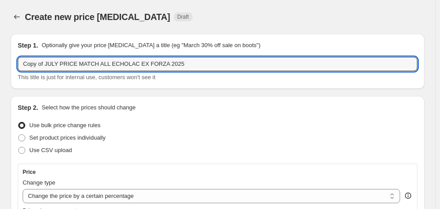
drag, startPoint x: 93, startPoint y: 64, endPoint x: -2, endPoint y: 63, distance: 95.0
click at [0, 63] on html "Home Settings Plans Skip to content Create new price change job. This page is r…" at bounding box center [220, 104] width 440 height 209
click at [149, 66] on input "FATHERS DAY ALL ECHOLAC EX FORZA 2025" at bounding box center [218, 64] width 400 height 14
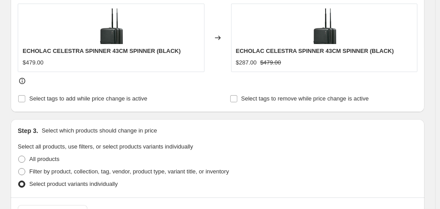
scroll to position [488, 0]
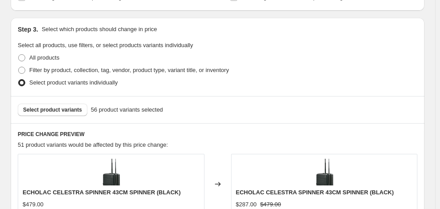
type input "FATHERS DAY ALL ECHOLAC EX FORZA -19/8/25"
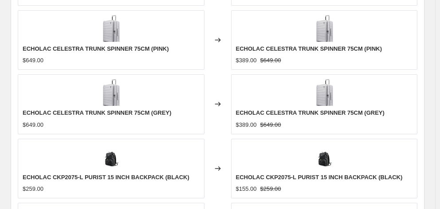
scroll to position [711, 0]
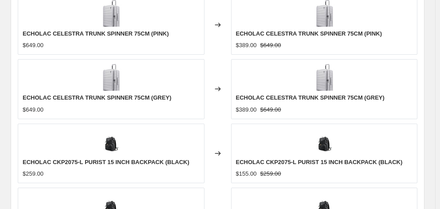
checkbox input "true"
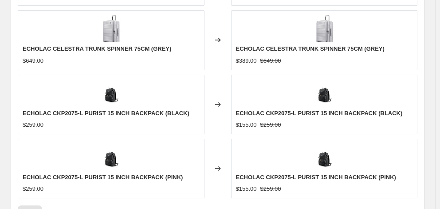
scroll to position [800, 0]
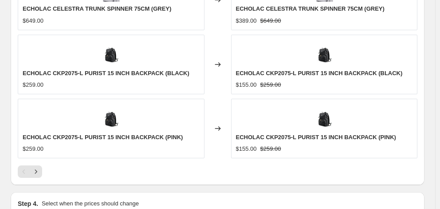
type input "[DATE]"
type input "06:00"
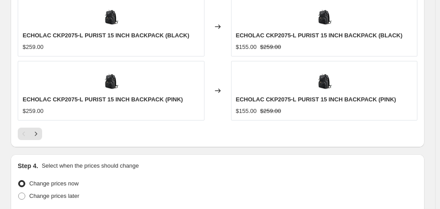
scroll to position [863, 0]
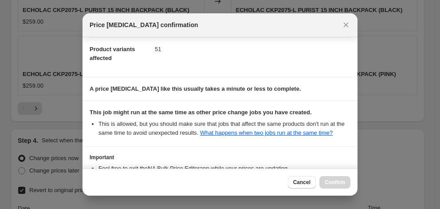
scroll to position [172, 0]
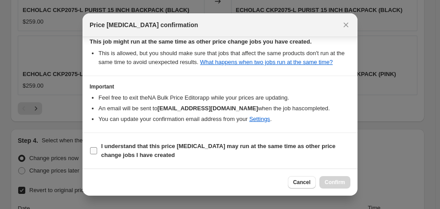
click at [198, 147] on b "I understand that this price [MEDICAL_DATA] may run at the same time as other p…" at bounding box center [218, 150] width 234 height 16
click at [97, 147] on input "I understand that this price [MEDICAL_DATA] may run at the same time as other p…" at bounding box center [93, 150] width 7 height 7
checkbox input "true"
click at [339, 182] on span "Confirm" at bounding box center [335, 181] width 20 height 7
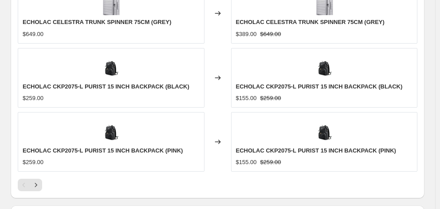
scroll to position [886, 0]
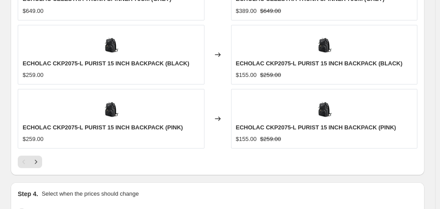
select select "percentage"
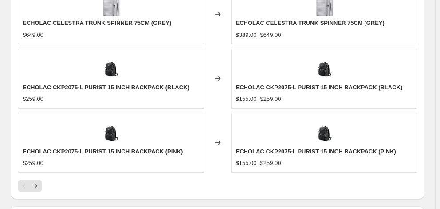
scroll to position [0, 0]
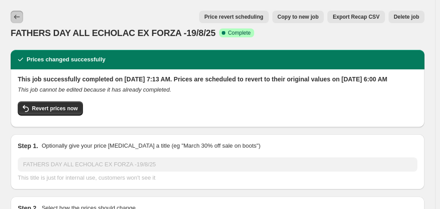
click at [20, 16] on icon "Price change jobs" at bounding box center [16, 16] width 9 height 9
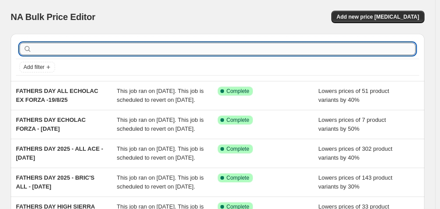
click at [103, 48] on input "text" at bounding box center [225, 49] width 382 height 12
type input "PORSCHE"
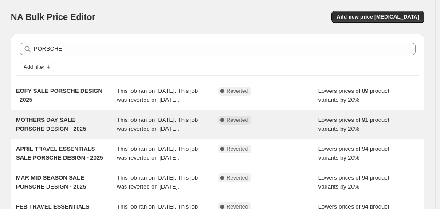
click at [81, 129] on div "MOTHERS DAY SALE PORSCHE DESIGN - 2025" at bounding box center [66, 124] width 101 height 18
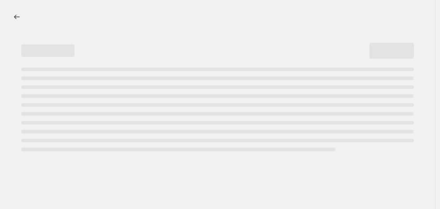
select select "percentage"
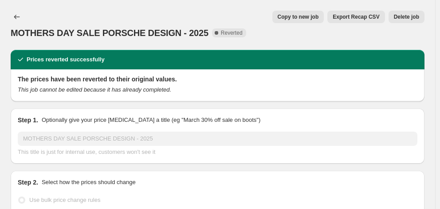
click at [313, 17] on span "Copy to new job" at bounding box center [298, 16] width 41 height 7
select select "percentage"
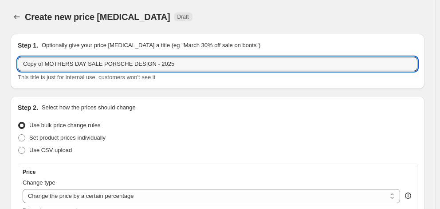
drag, startPoint x: 79, startPoint y: 64, endPoint x: 9, endPoint y: 62, distance: 69.7
click at [138, 66] on input "FATHERS DAY PORSCHE DESIGN - 2025" at bounding box center [218, 64] width 400 height 14
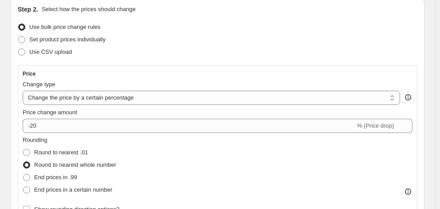
scroll to position [133, 0]
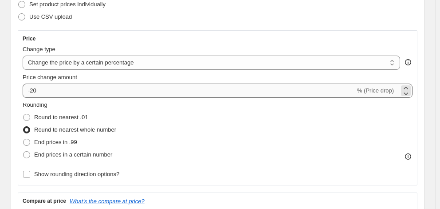
type input "FATHERS DAY PORSCHE DESIGN - 19/8/25"
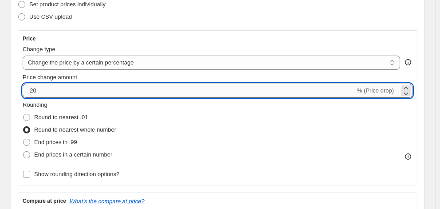
click at [71, 95] on input "-20" at bounding box center [189, 90] width 333 height 14
type input "-2"
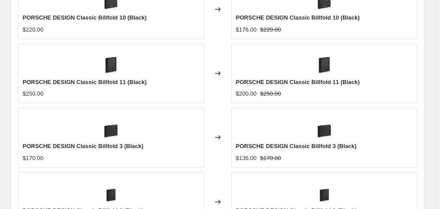
scroll to position [666, 0]
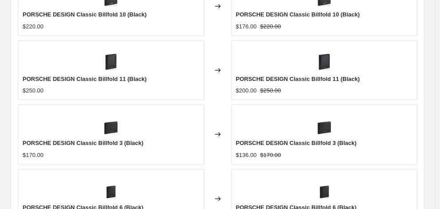
type input "-10"
checkbox input "true"
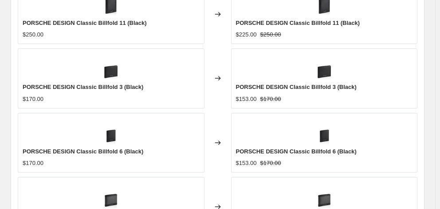
scroll to position [799, 0]
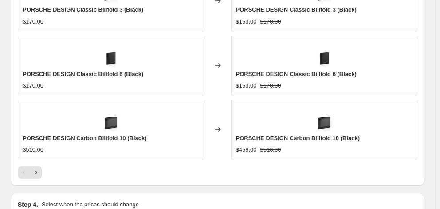
type input "[DATE]"
type input "06:00"
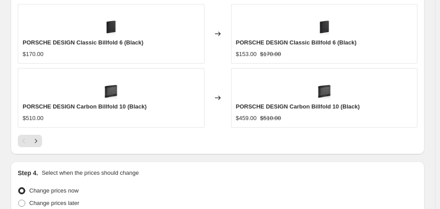
scroll to position [854, 0]
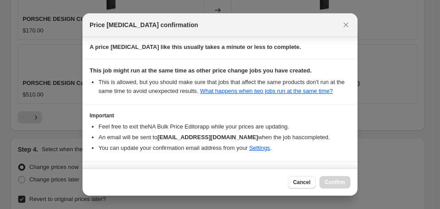
scroll to position [172, 0]
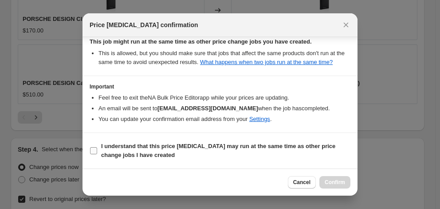
click at [239, 142] on b "I understand that this price [MEDICAL_DATA] may run at the same time as other p…" at bounding box center [218, 150] width 234 height 16
click at [97, 147] on input "I understand that this price [MEDICAL_DATA] may run at the same time as other p…" at bounding box center [93, 150] width 7 height 7
checkbox input "true"
click at [331, 184] on span "Confirm" at bounding box center [335, 181] width 20 height 7
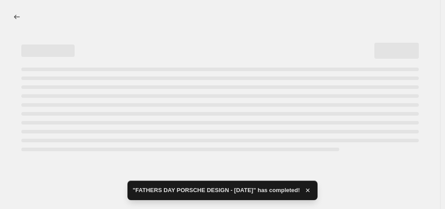
select select "percentage"
